Goal: Task Accomplishment & Management: Manage account settings

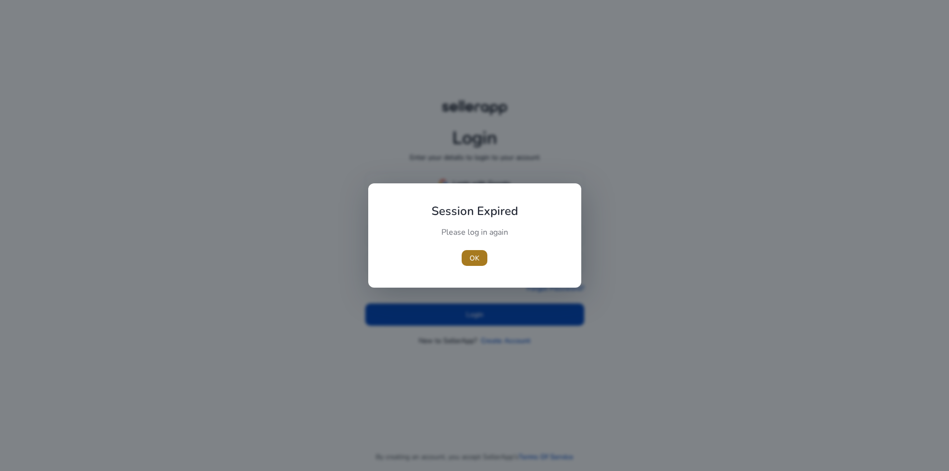
click at [474, 253] on span "OK" at bounding box center [475, 258] width 10 height 10
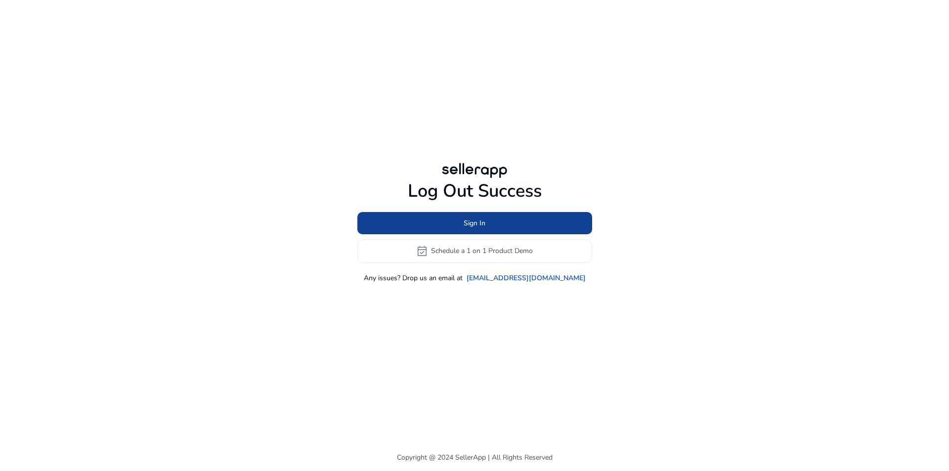
click at [489, 225] on span at bounding box center [474, 223] width 235 height 24
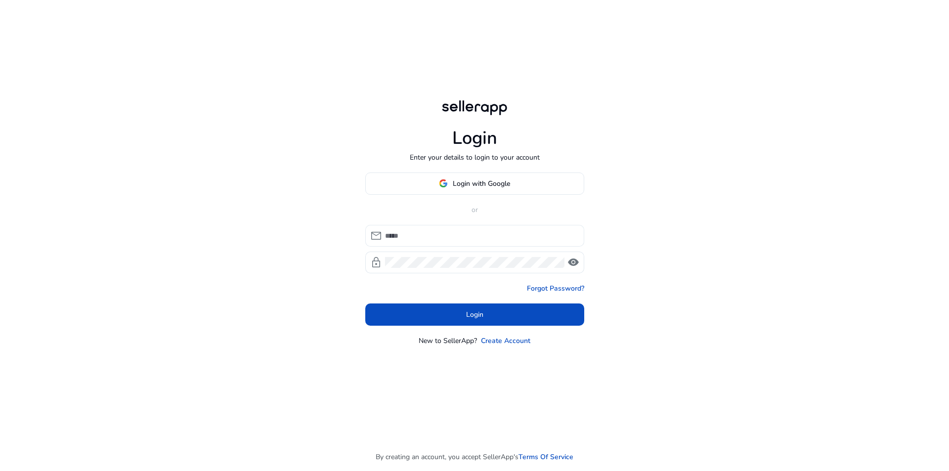
click at [459, 239] on input at bounding box center [480, 235] width 191 height 11
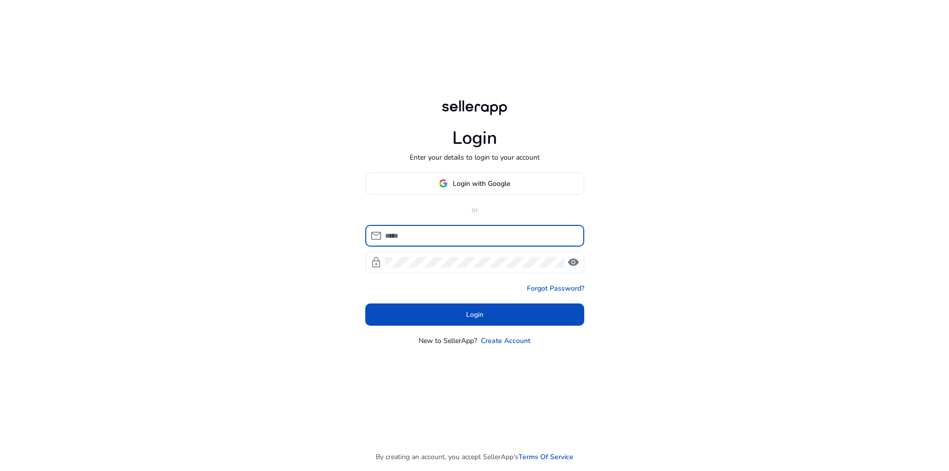
type input "**********"
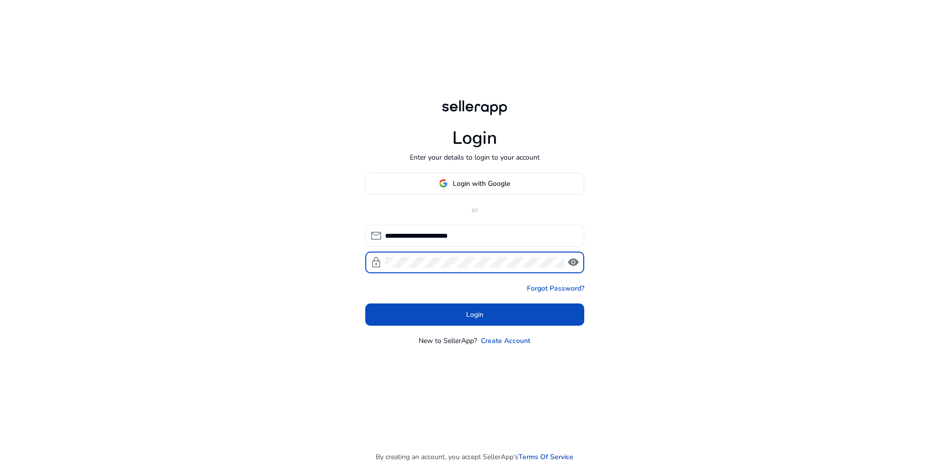
click at [574, 264] on span "visibility" at bounding box center [573, 263] width 12 height 12
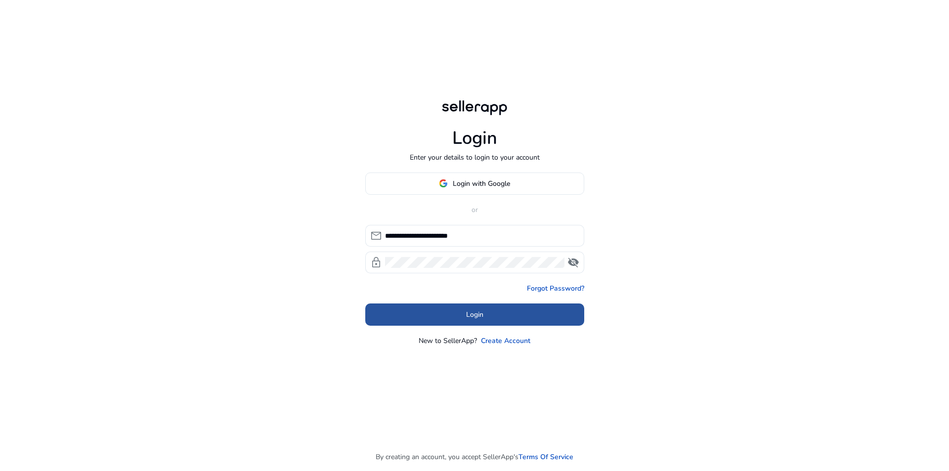
click at [515, 311] on span at bounding box center [474, 314] width 219 height 24
